Goal: Transaction & Acquisition: Purchase product/service

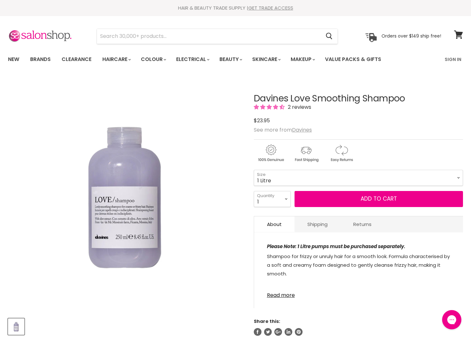
click at [254, 170] on select "75ml 250ml 1 Litre" at bounding box center [358, 178] width 209 height 16
select select "1 Litre"
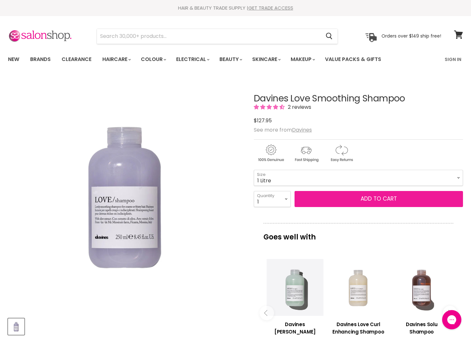
click at [314, 203] on button "Add to cart" at bounding box center [378, 199] width 168 height 16
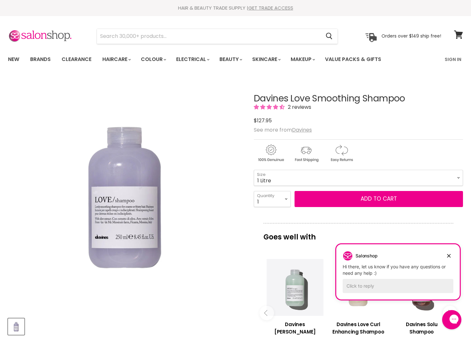
click at [453, 261] on div "Salonshop Salonshop says: Hi there, let us know if you have any questions or ne…" at bounding box center [398, 264] width 111 height 26
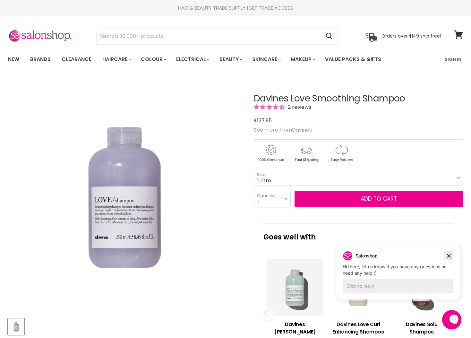
click at [451, 257] on icon "Dismiss campaign" at bounding box center [449, 256] width 6 height 8
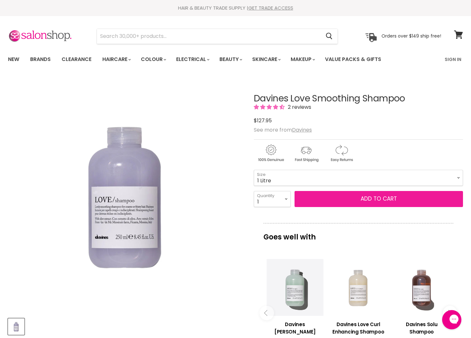
click at [404, 200] on button "Add to cart" at bounding box center [378, 199] width 168 height 16
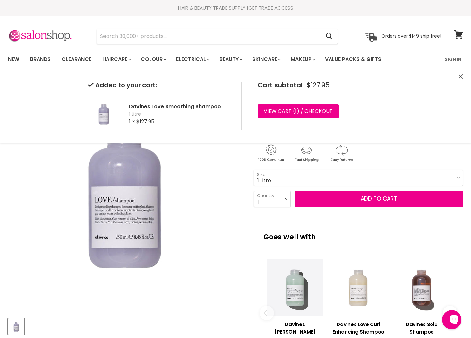
click at [461, 76] on icon "Close" at bounding box center [461, 76] width 4 height 4
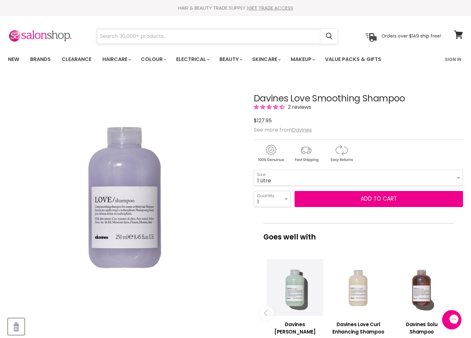
click at [180, 34] on input "Search" at bounding box center [209, 36] width 224 height 15
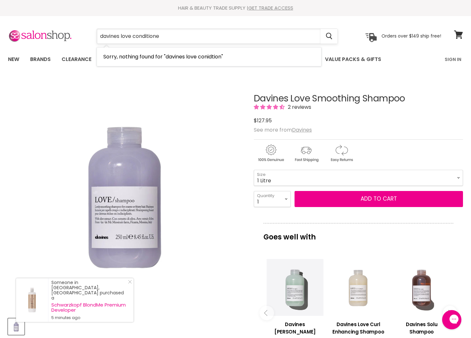
type input "davines love conditioner"
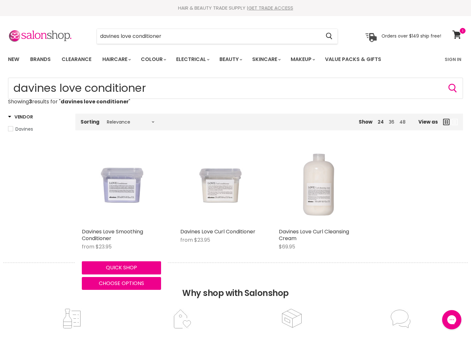
click at [137, 187] on img "Main content" at bounding box center [121, 185] width 79 height 79
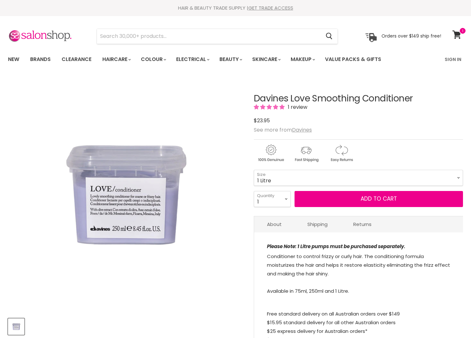
select select "1 Litre"
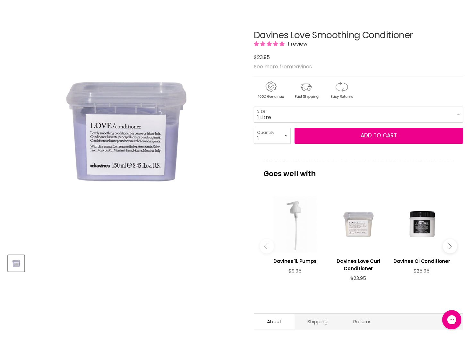
scroll to position [61, 0]
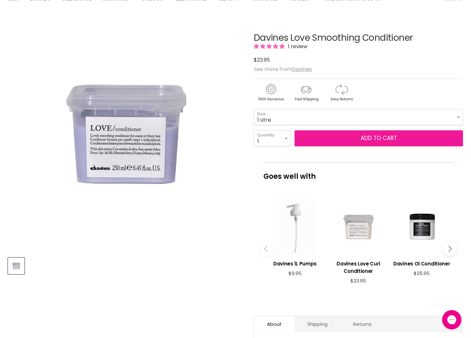
click at [317, 139] on button "Add to cart" at bounding box center [378, 138] width 168 height 16
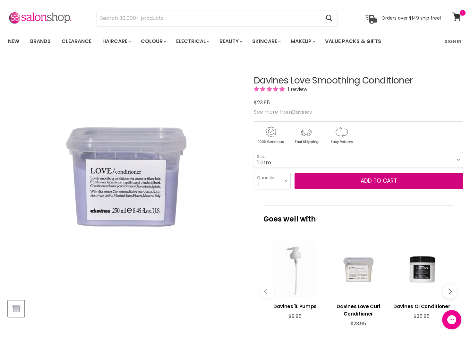
scroll to position [0, 0]
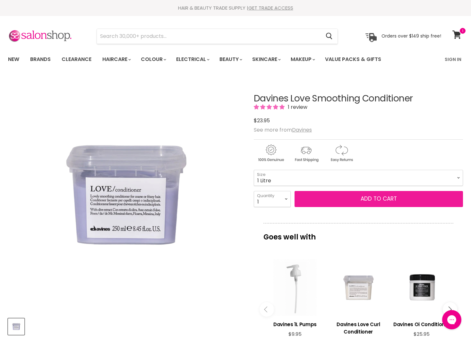
click at [387, 204] on button "Add to cart" at bounding box center [378, 199] width 168 height 16
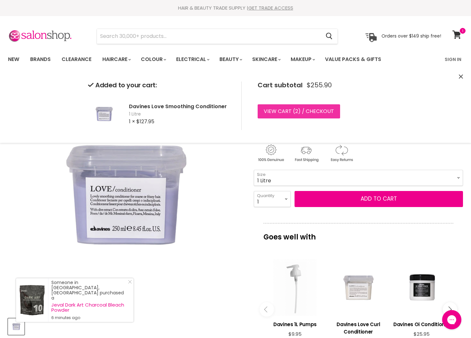
click at [305, 112] on link "View cart ( 2 ) / Checkout" at bounding box center [299, 111] width 82 height 14
